Goal: Transaction & Acquisition: Purchase product/service

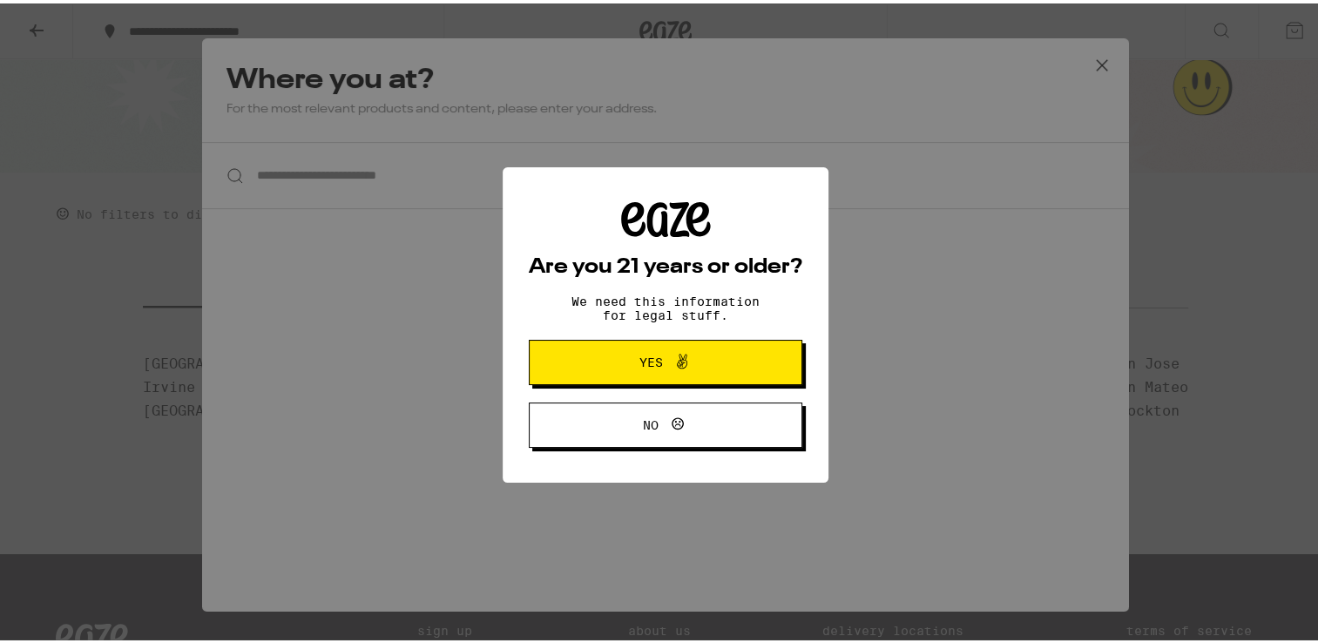
click at [640, 356] on span "Yes" at bounding box center [652, 359] width 24 height 12
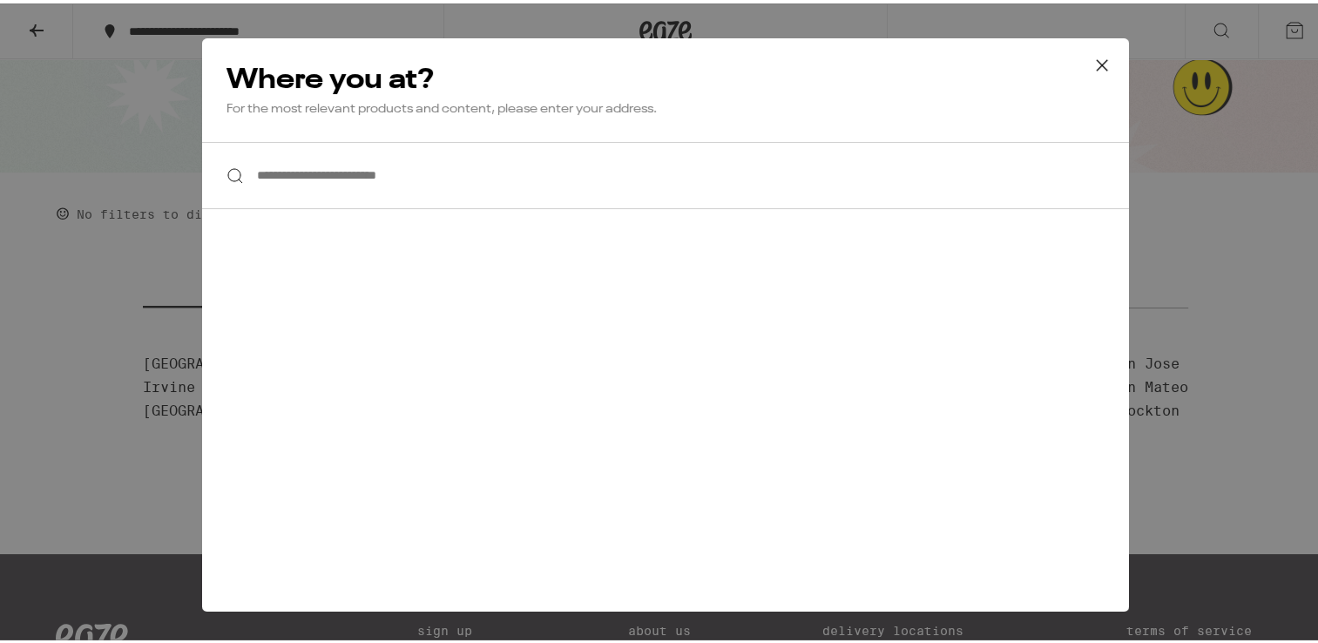
click at [505, 208] on div "**********" at bounding box center [665, 321] width 927 height 573
click at [503, 197] on input "**********" at bounding box center [665, 172] width 927 height 67
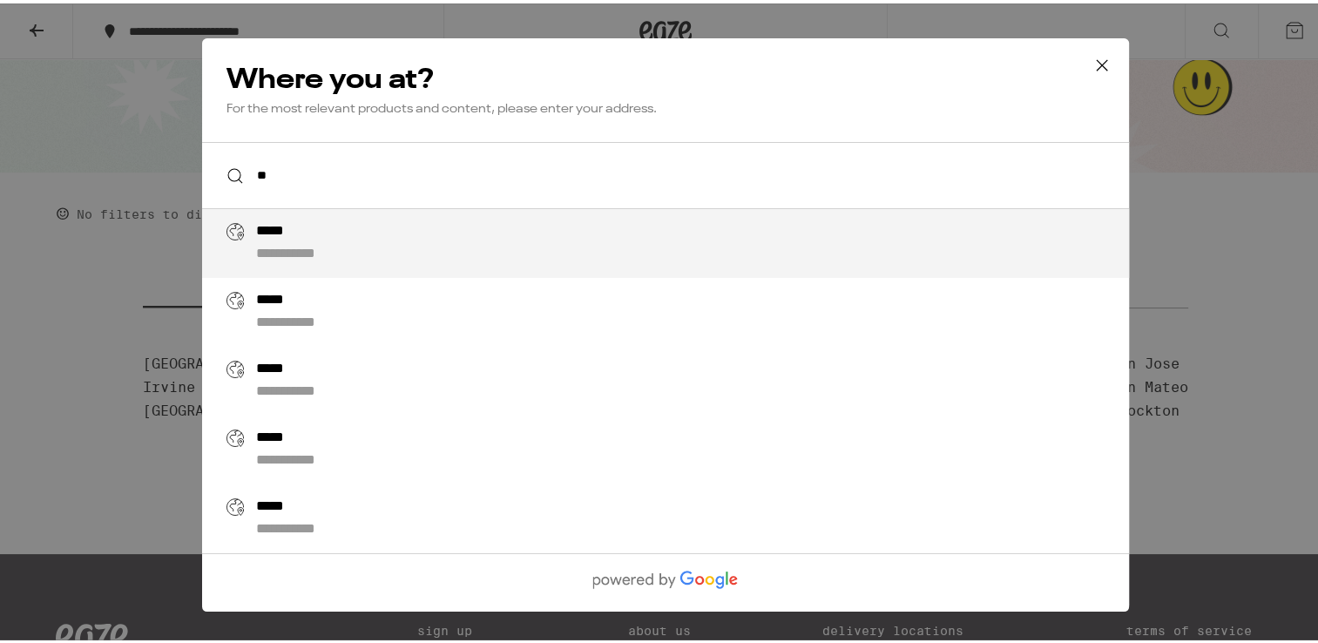
type input "*"
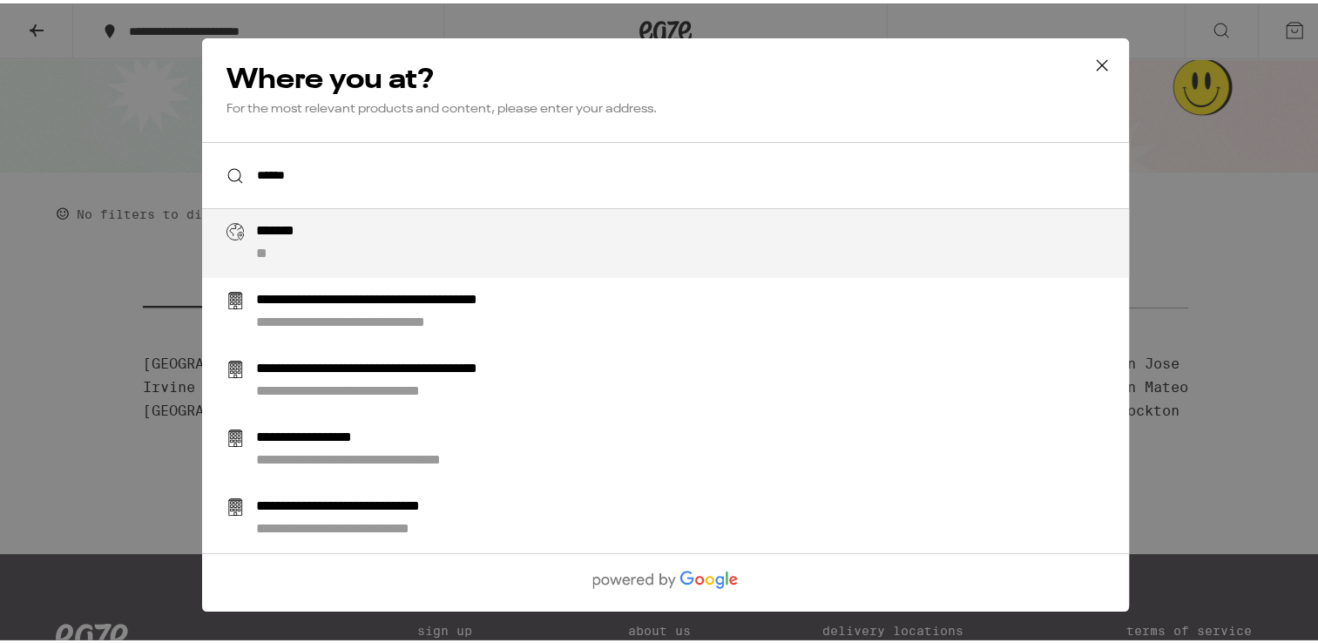
click at [448, 248] on div "******* **" at bounding box center [700, 240] width 889 height 41
type input "**********"
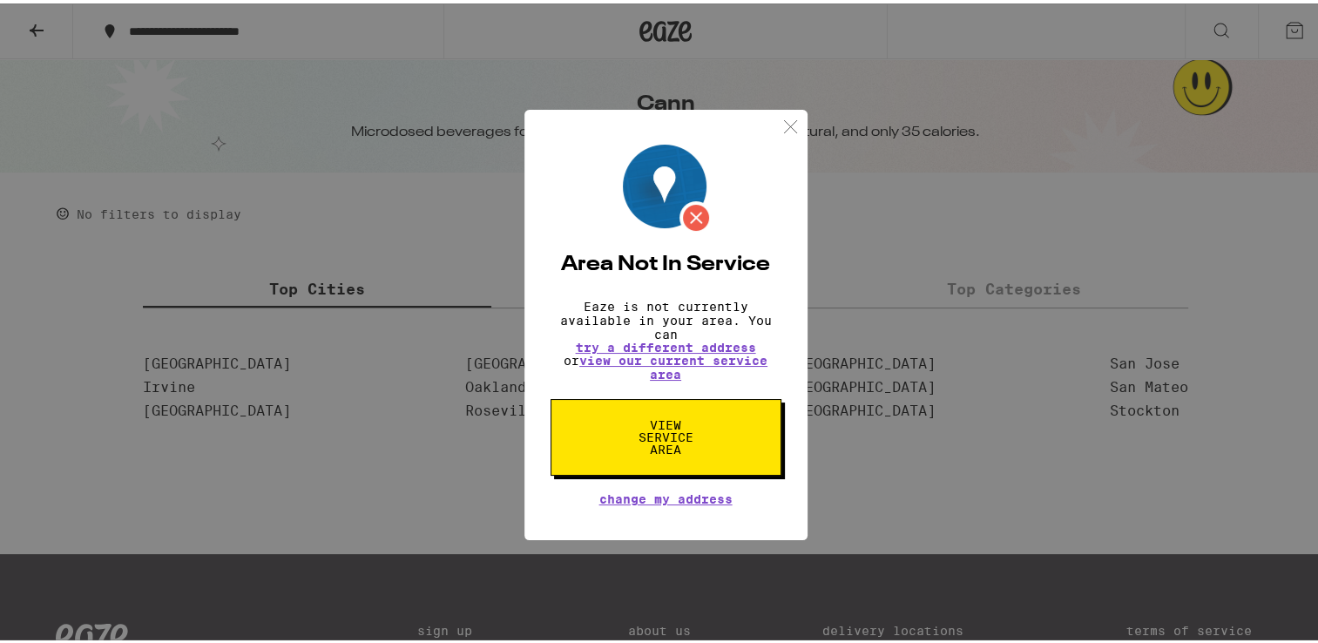
click at [448, 262] on div "Area Not In Service Eaze is not currently available in your area. You can try a…" at bounding box center [666, 321] width 1332 height 643
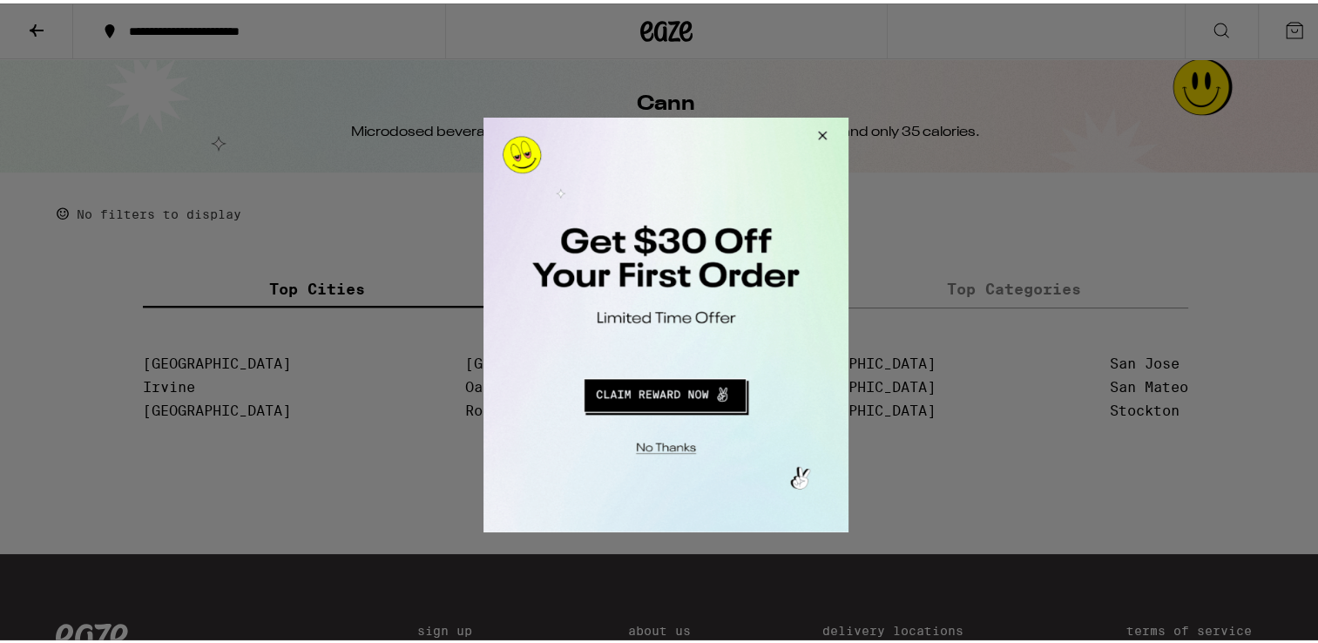
click at [682, 444] on button "Close Modal" at bounding box center [662, 444] width 355 height 27
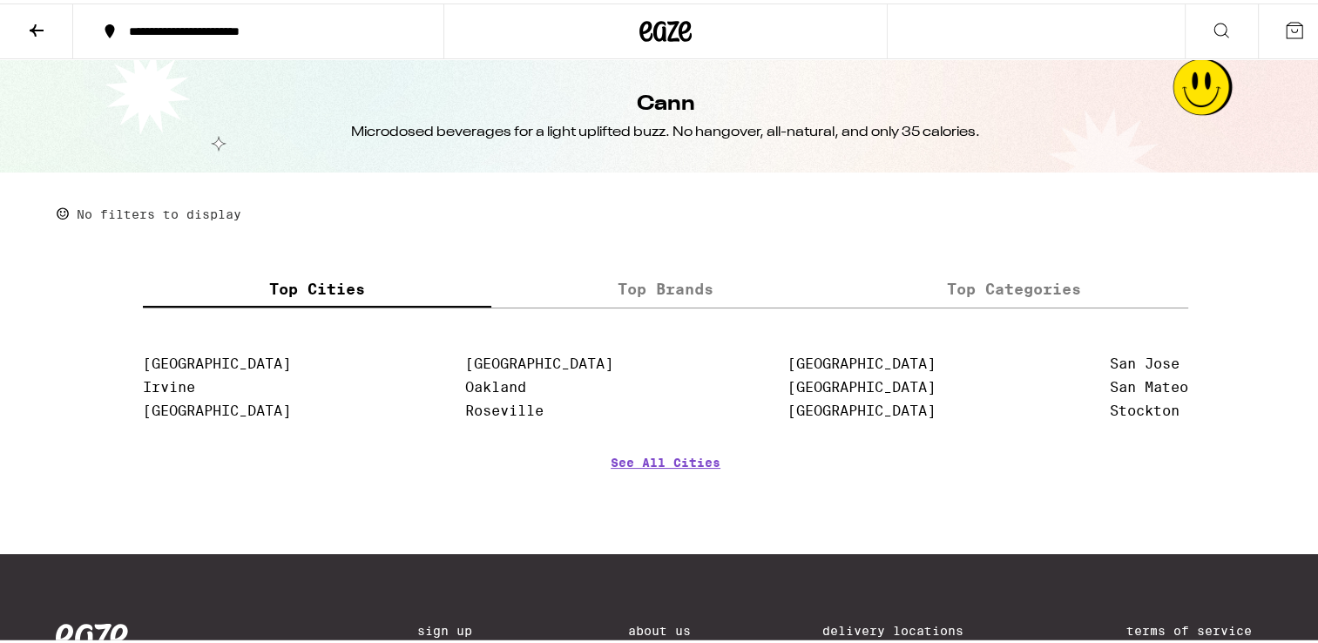
click at [732, 298] on label "Top Brands" at bounding box center [665, 285] width 349 height 37
click at [0, 0] on input "Top Brands" at bounding box center [0, 0] width 0 height 0
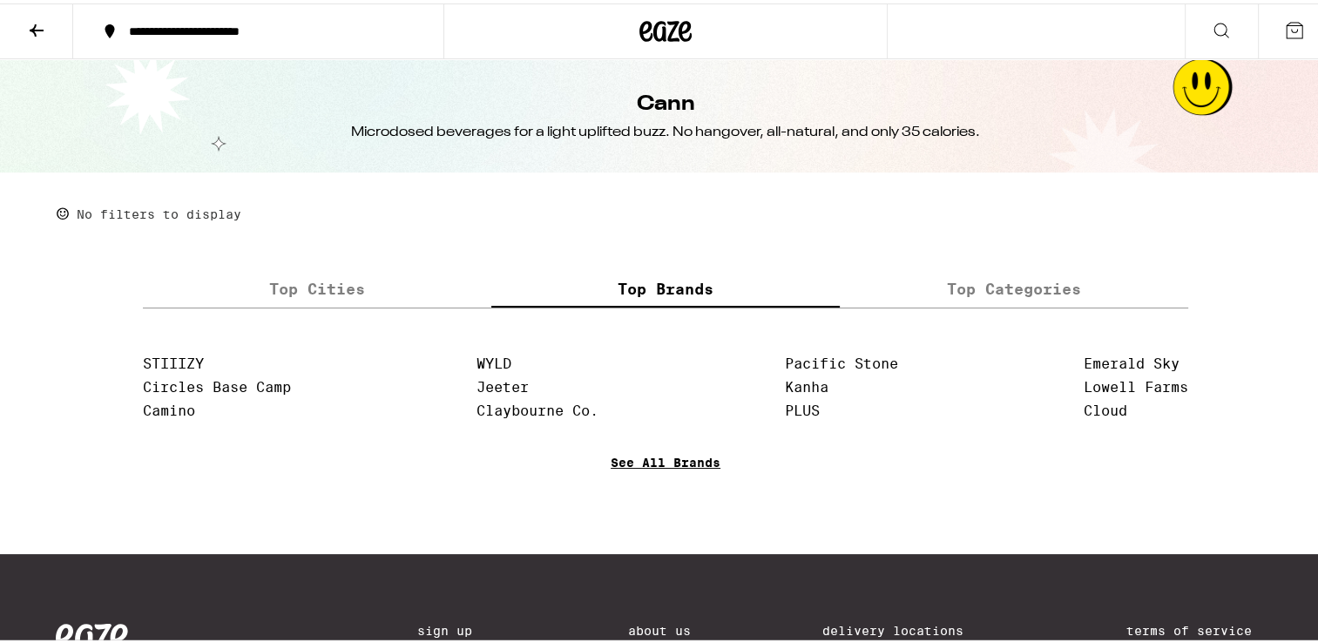
click at [675, 475] on link "See All Brands" at bounding box center [666, 484] width 110 height 64
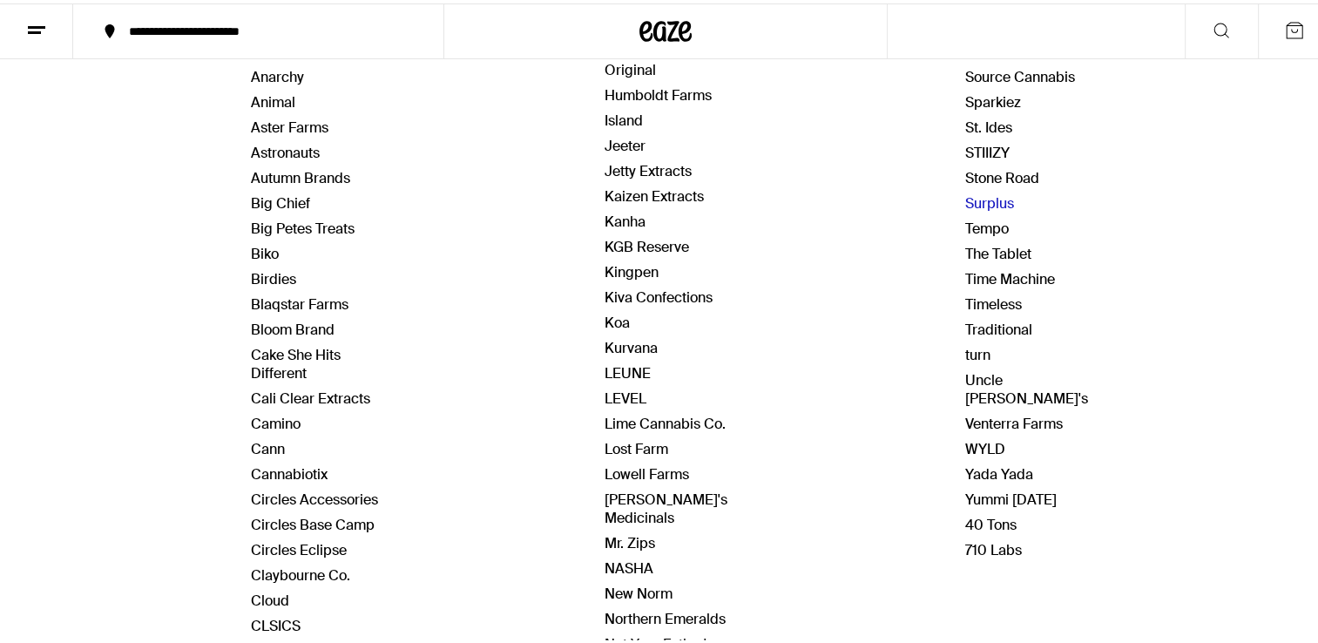
scroll to position [327, 0]
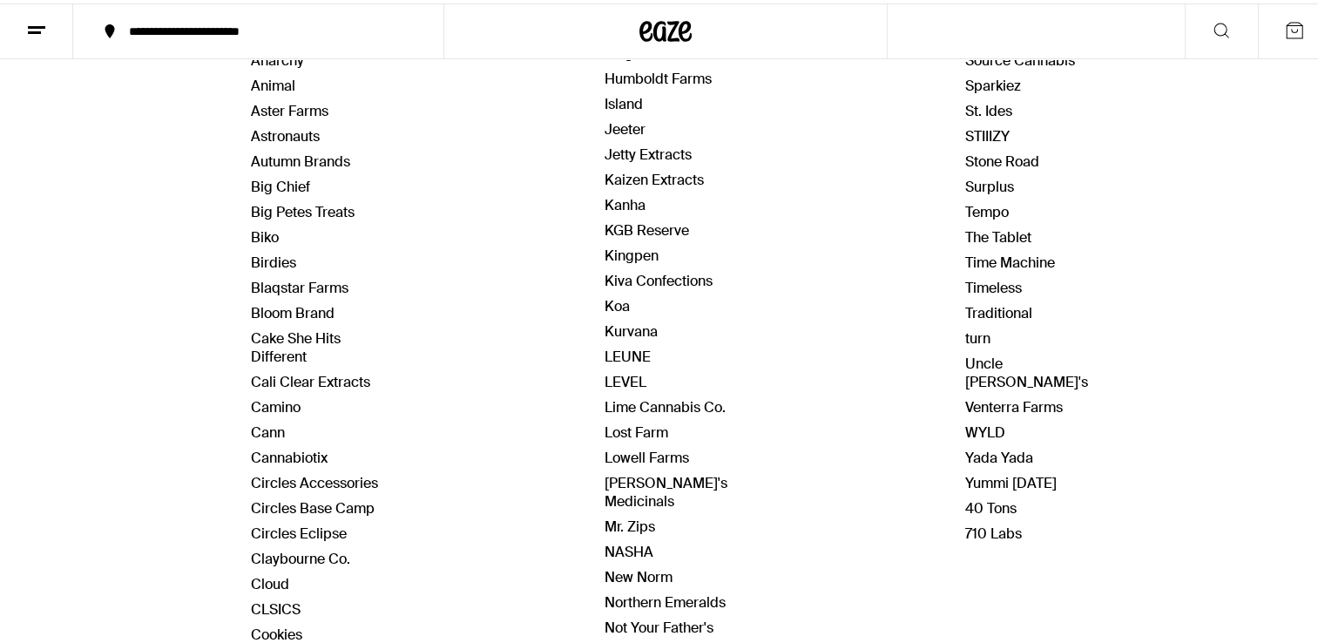
click at [993, 520] on div "Brands S - # SeaWeed Naturals Seed Junky Smokiez Source Cannabis Sparkiez St. I…" at bounding box center [1027, 568] width 123 height 1313
click at [992, 521] on link "710 Labs" at bounding box center [994, 530] width 57 height 18
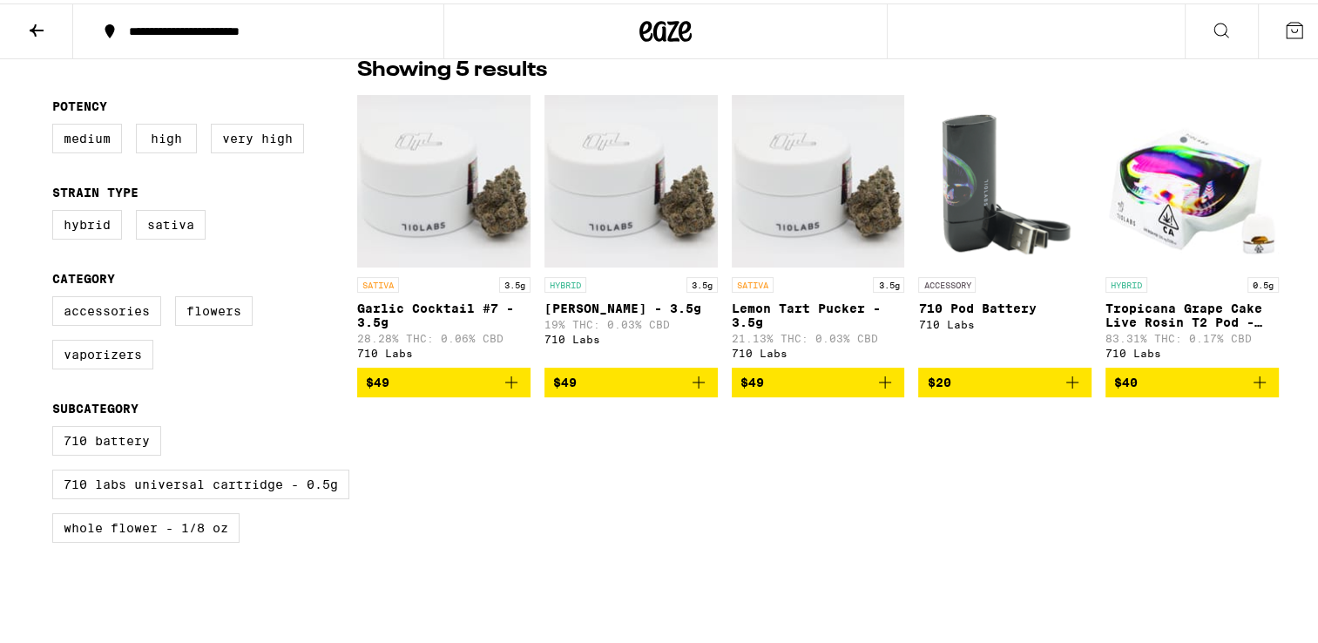
scroll to position [418, 0]
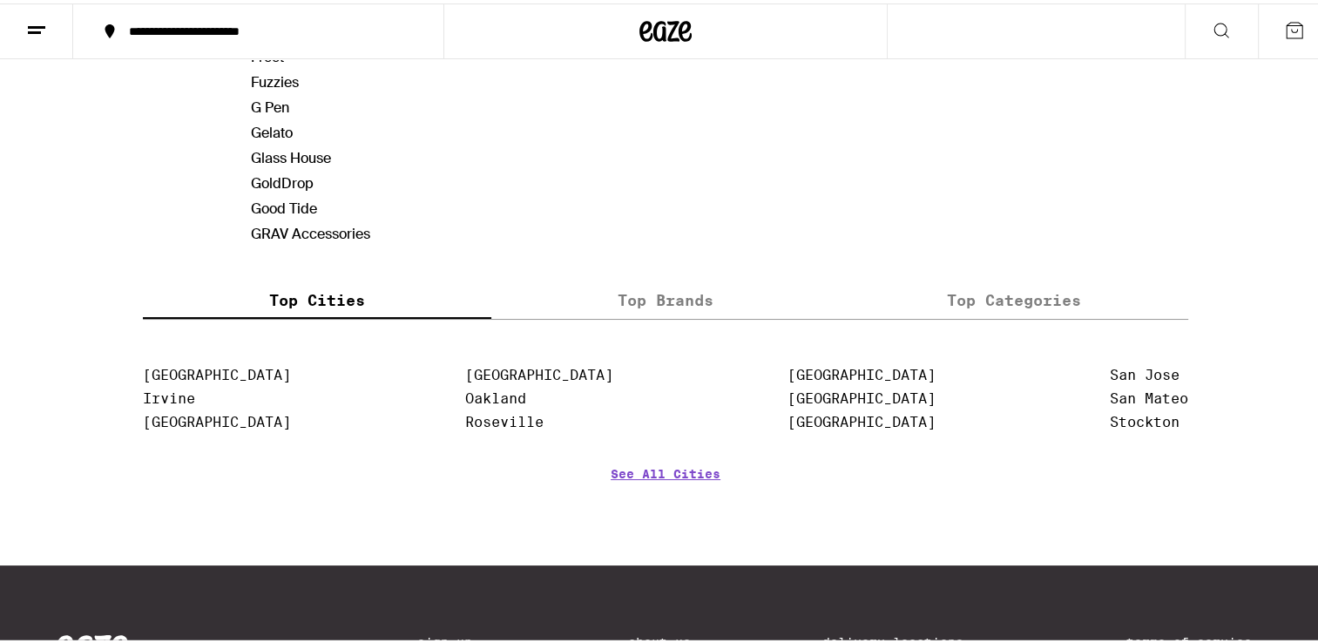
scroll to position [1302, 0]
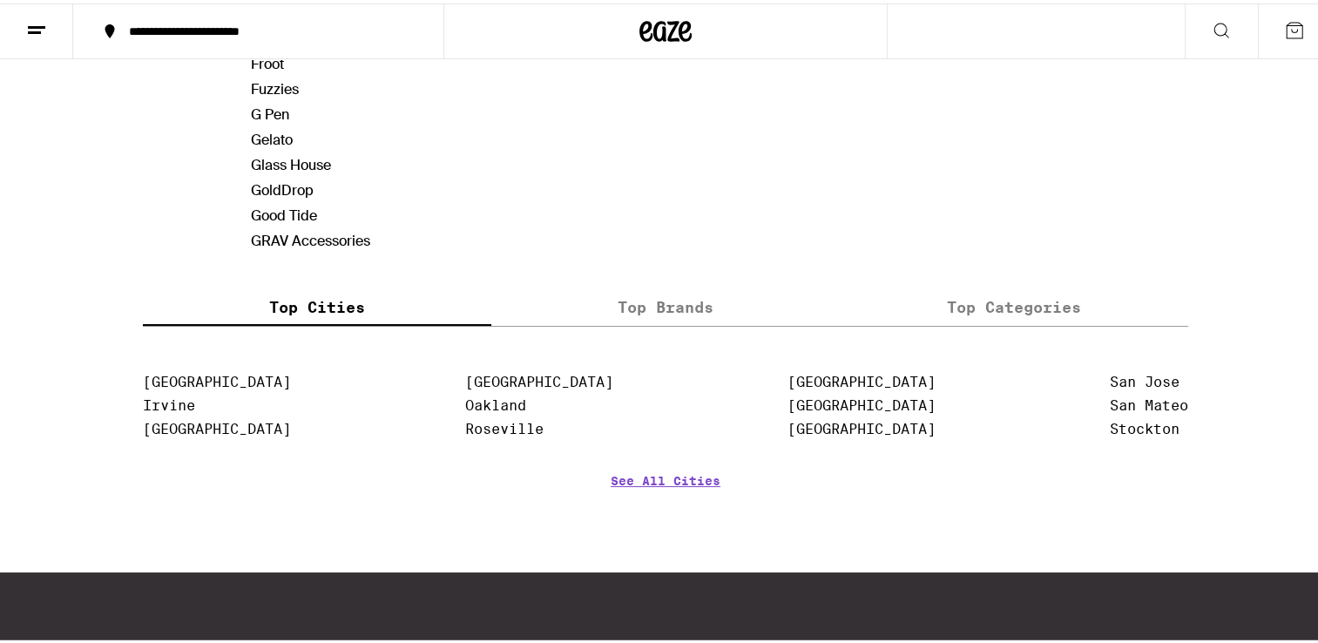
click at [967, 285] on label "Top Categories" at bounding box center [1014, 303] width 349 height 37
click at [0, 0] on input "Top Categories" at bounding box center [0, 0] width 0 height 0
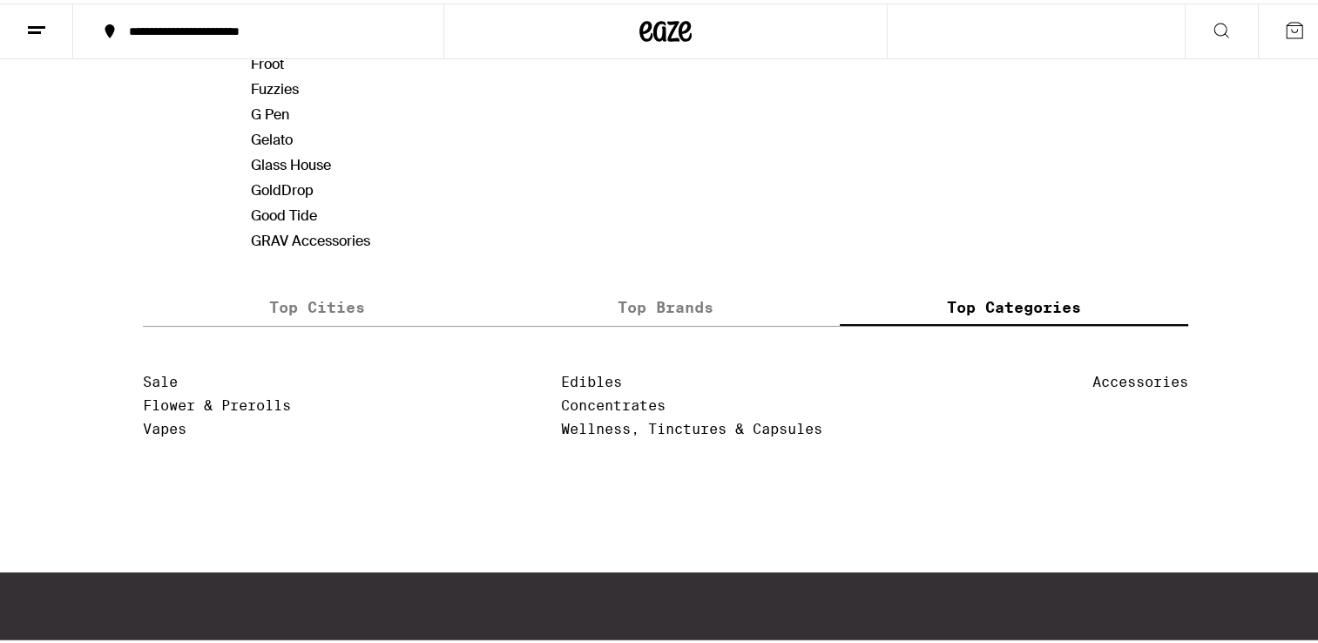
click at [357, 291] on label "Top Cities" at bounding box center [317, 303] width 349 height 37
click at [0, 0] on input "Top Cities" at bounding box center [0, 0] width 0 height 0
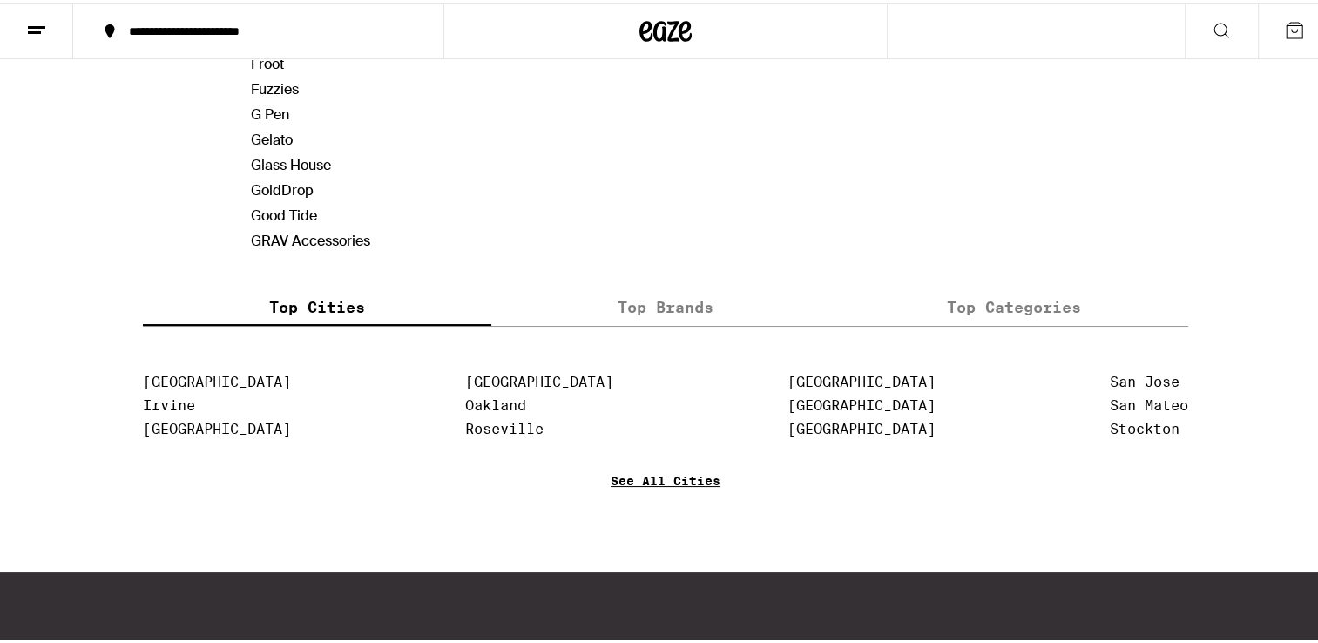
click at [647, 475] on link "See All Cities" at bounding box center [666, 503] width 110 height 64
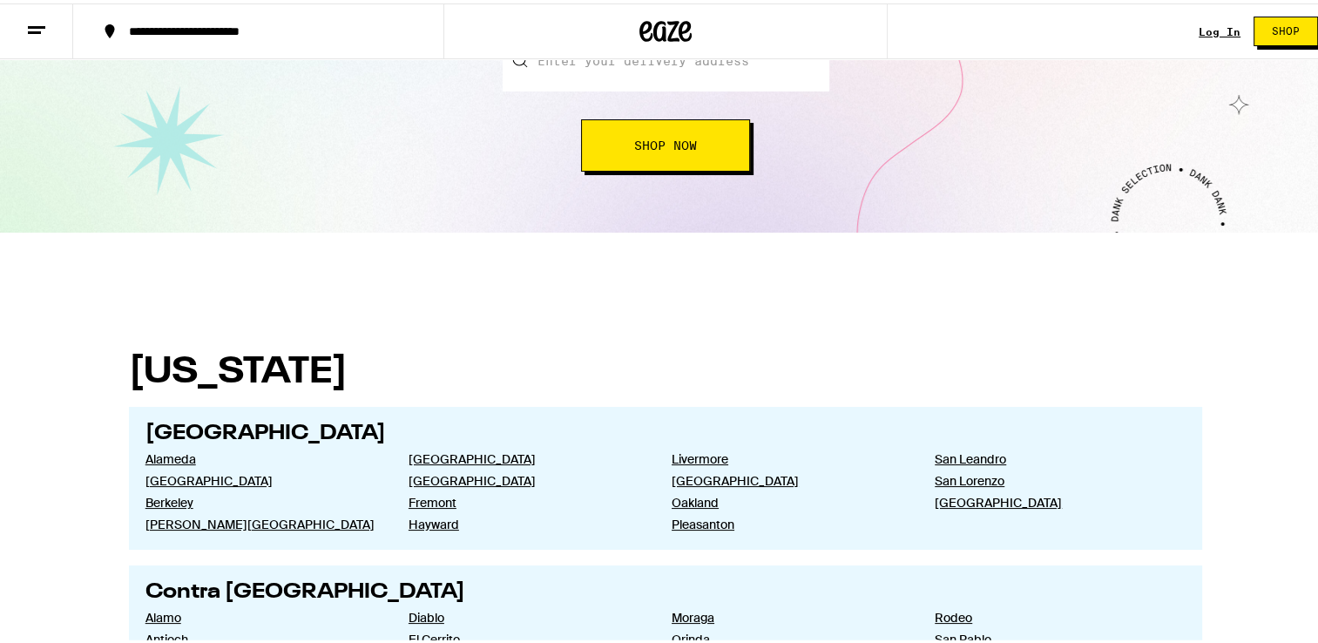
scroll to position [197, 0]
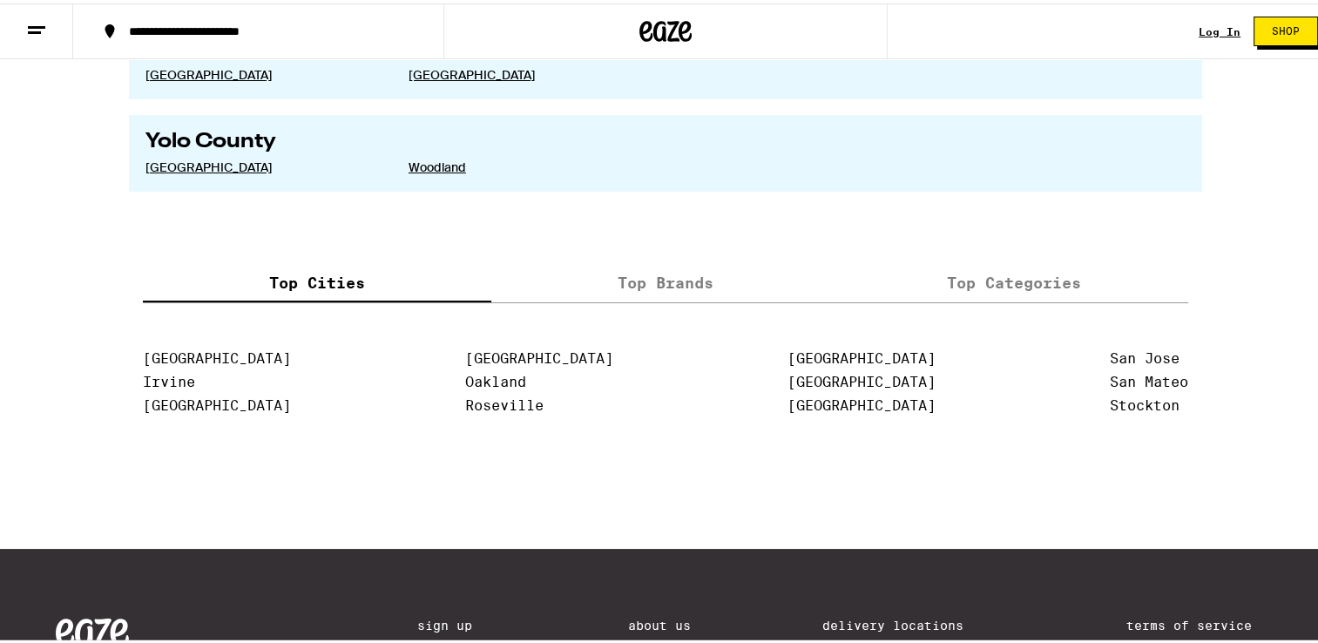
scroll to position [3534, 0]
